Goal: Download file/media

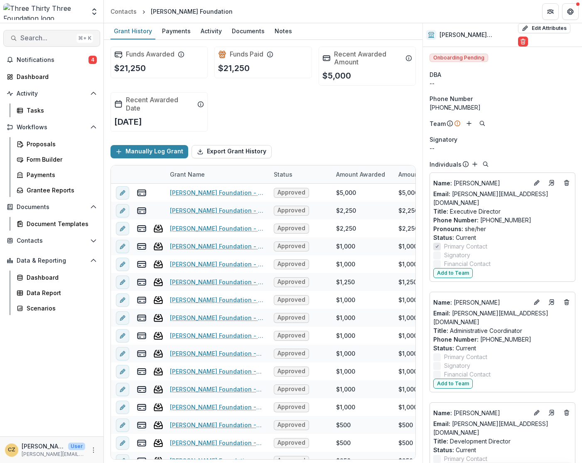
click at [47, 43] on button "Search... ⌘ + K" at bounding box center [51, 38] width 97 height 17
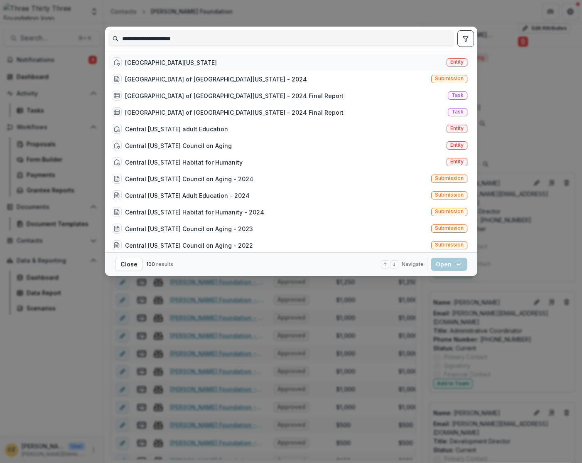
type input "**********"
click at [217, 60] on div "Turning Point Center of Central Vermont" at bounding box center [171, 62] width 92 height 9
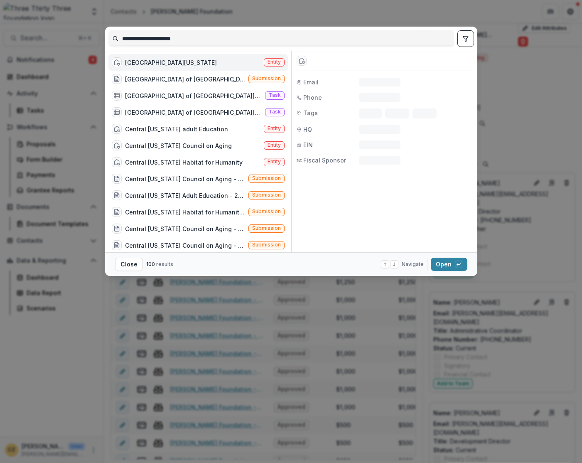
click at [217, 60] on div "Turning Point Center of Central Vermont" at bounding box center [171, 62] width 92 height 9
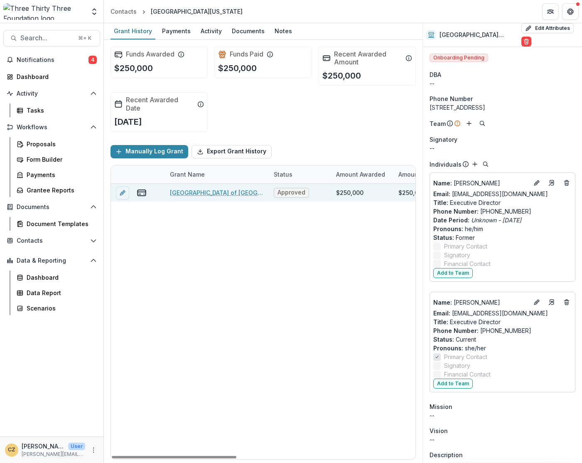
click at [205, 192] on link "Turning Point Center of Central Vermont - 2024" at bounding box center [217, 192] width 94 height 9
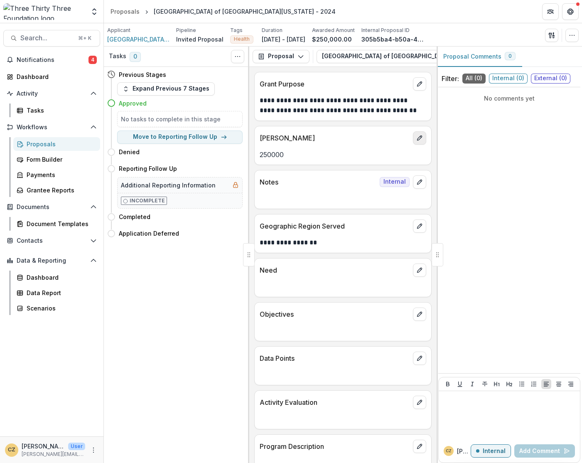
click at [420, 140] on icon "edit" at bounding box center [419, 138] width 7 height 7
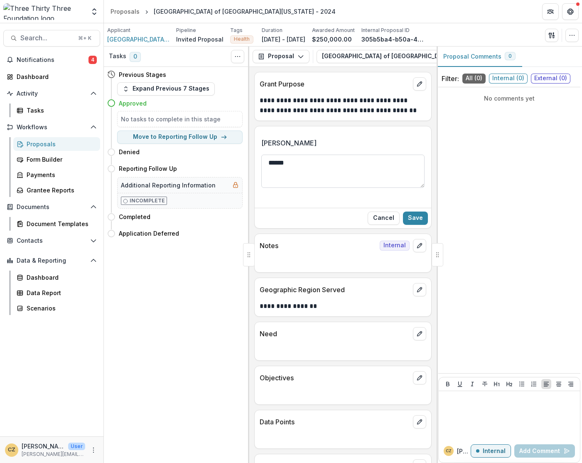
click at [282, 163] on textarea "******" at bounding box center [342, 171] width 163 height 33
type textarea "********"
click at [419, 218] on button "Save" at bounding box center [415, 218] width 25 height 13
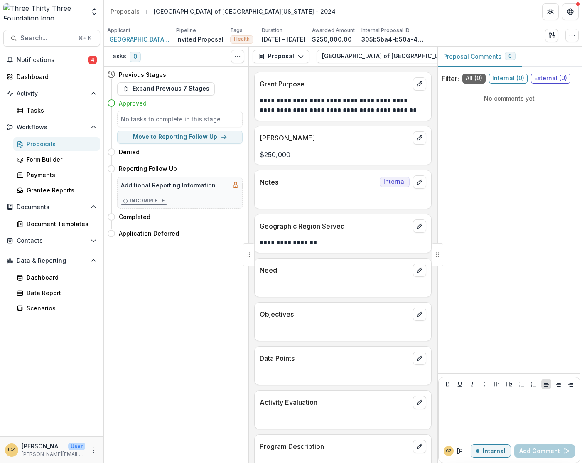
click at [147, 38] on span "Turning Point Center of Central Vermont" at bounding box center [138, 39] width 62 height 9
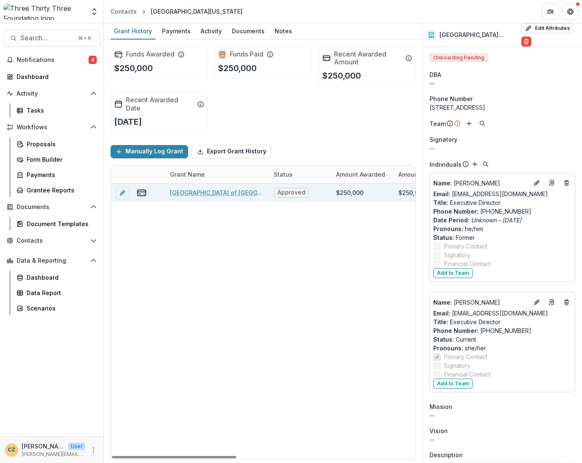
click at [204, 192] on link "Turning Point Center of Central Vermont - 2024" at bounding box center [217, 192] width 94 height 9
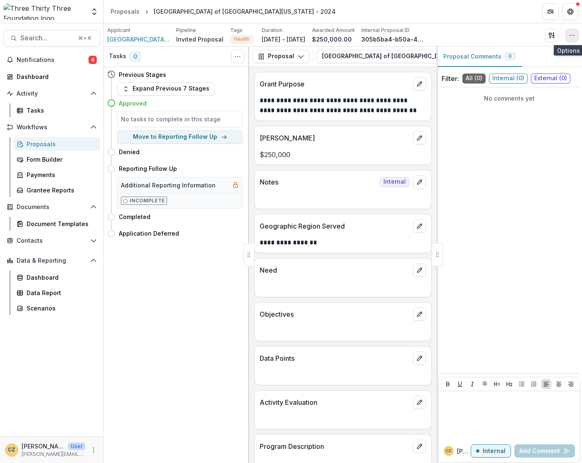
click at [574, 35] on icon "button" at bounding box center [572, 35] width 7 height 7
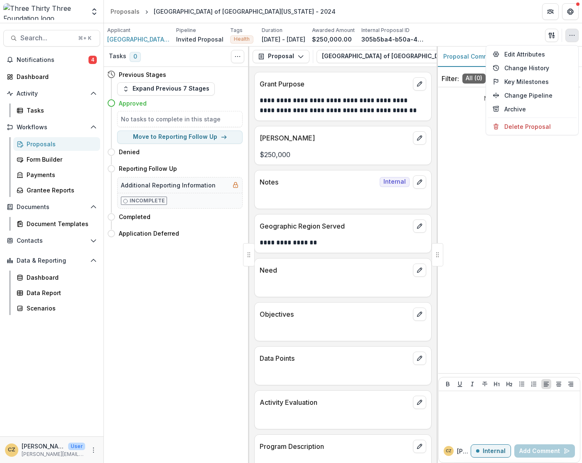
click at [512, 28] on div "Applicant Turning Point Center of Central Vermont Pipeline Invited Proposal Tag…" at bounding box center [343, 35] width 472 height 17
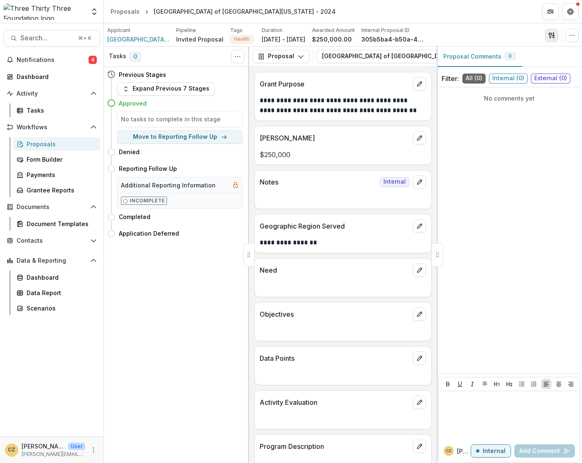
click at [556, 32] on button "button" at bounding box center [551, 35] width 13 height 13
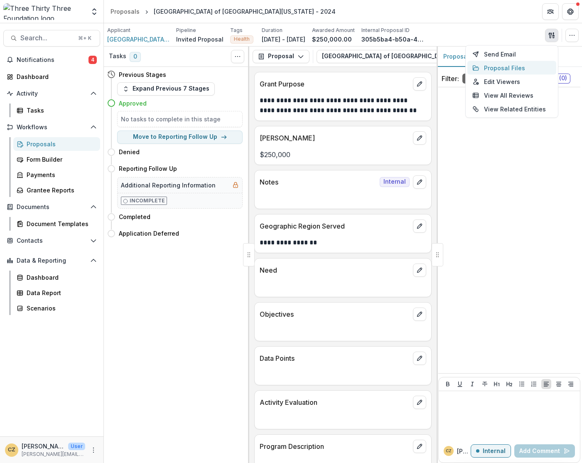
click at [504, 68] on button "Proposal Files" at bounding box center [512, 68] width 89 height 14
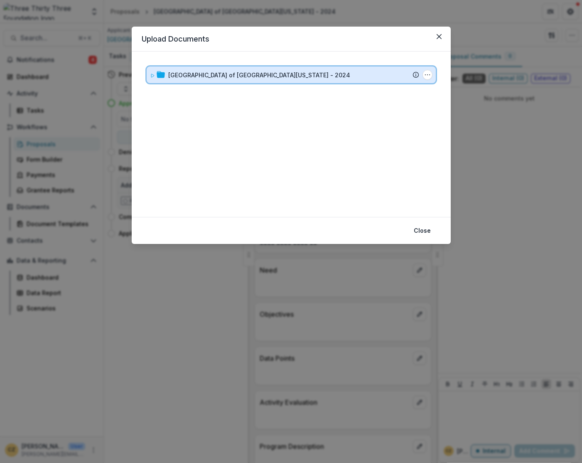
click at [280, 81] on div "Turning Point Center of Central Vermont - 2024 Submission Temelio Proposal Atta…" at bounding box center [291, 75] width 289 height 17
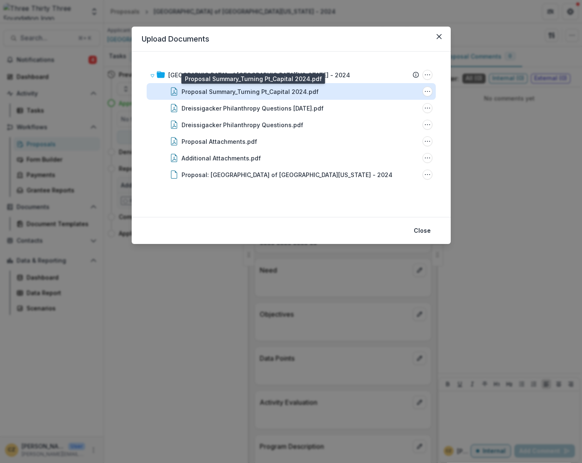
click at [257, 91] on div "Proposal Summary_Turning Pt_Capital 2024.pdf" at bounding box center [250, 91] width 137 height 9
